Goal: Information Seeking & Learning: Check status

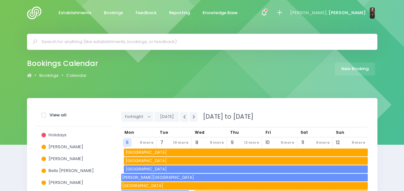
click at [36, 14] on img at bounding box center [36, 12] width 18 height 13
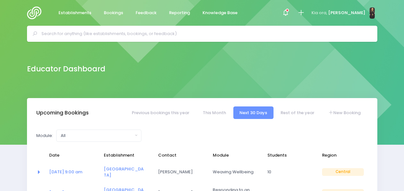
select select "5"
click at [286, 12] on span at bounding box center [285, 12] width 1 height 1
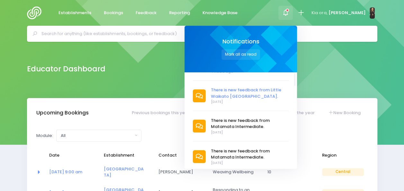
scroll to position [69, 0]
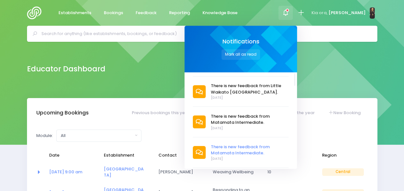
click at [241, 144] on span "There is new feedback from Matamata Intermediate." at bounding box center [250, 150] width 78 height 13
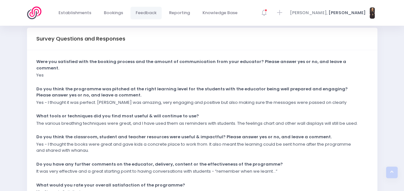
scroll to position [154, 0]
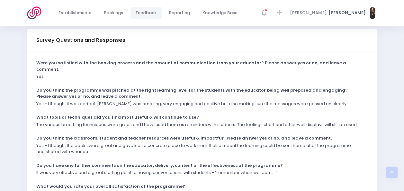
click at [239, 123] on div "Were you satisfied with the booking process and the amount of communication fro…" at bounding box center [202, 131] width 350 height 161
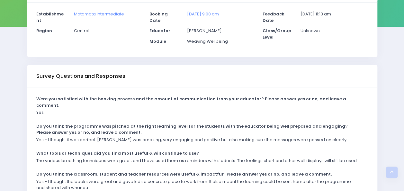
scroll to position [0, 0]
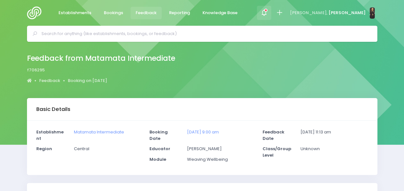
click at [268, 13] on icon at bounding box center [263, 12] width 7 height 7
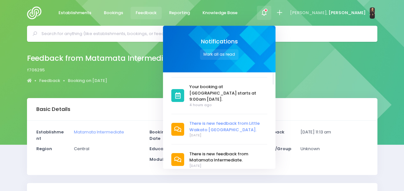
scroll to position [32, 0]
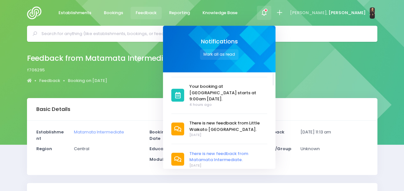
click at [241, 150] on span "There is new feedback from Matamata Intermediate." at bounding box center [228, 156] width 78 height 13
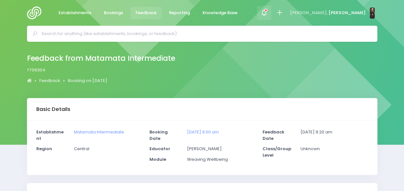
click at [268, 12] on icon at bounding box center [263, 12] width 7 height 7
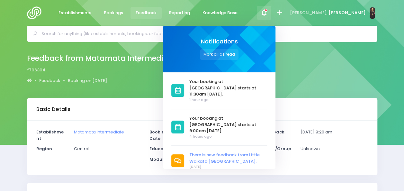
click at [232, 152] on span "There is new feedback from Little Waikato Scholars Prep School." at bounding box center [228, 158] width 78 height 13
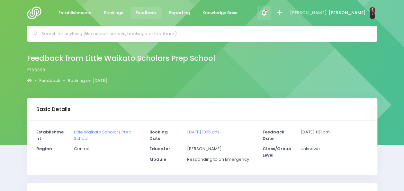
click at [271, 17] on div at bounding box center [264, 13] width 14 height 14
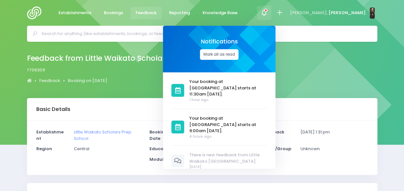
click at [239, 53] on button "Mark all as read" at bounding box center [219, 54] width 39 height 11
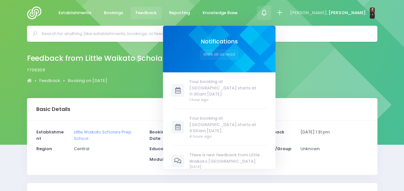
click at [87, 38] on input "text" at bounding box center [204, 34] width 327 height 10
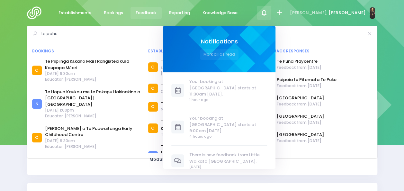
click at [89, 34] on input "te pahu" at bounding box center [202, 34] width 322 height 10
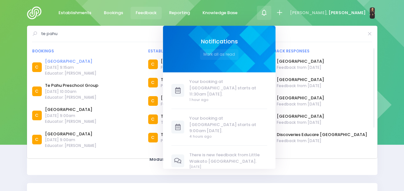
type input "te pahu"
click at [65, 61] on link "[GEOGRAPHIC_DATA]" at bounding box center [70, 61] width 51 height 6
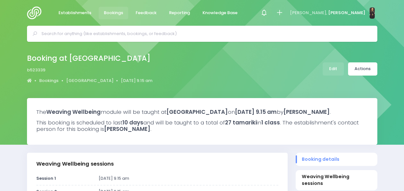
select select "5"
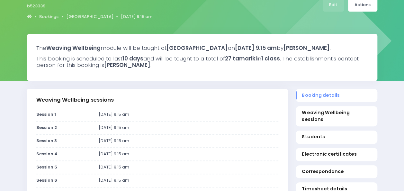
scroll to position [64, 0]
click at [45, 17] on link "Bookings" at bounding box center [48, 17] width 19 height 6
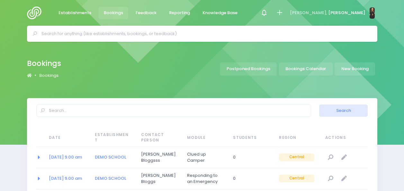
select select "20"
click at [31, 9] on img at bounding box center [36, 12] width 18 height 13
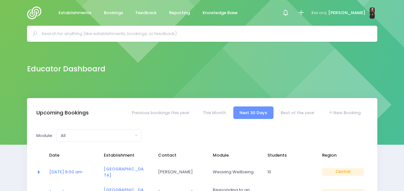
select select "5"
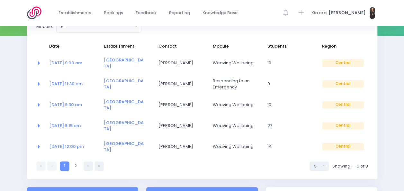
scroll to position [112, 0]
